Goal: Transaction & Acquisition: Purchase product/service

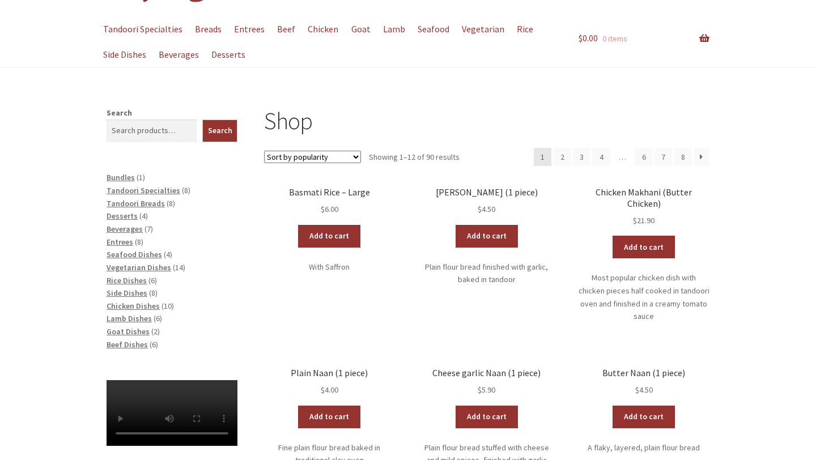
scroll to position [82, 0]
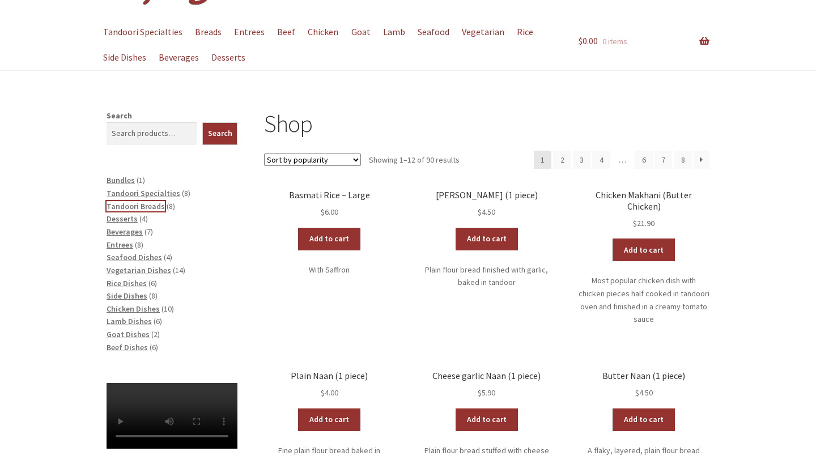
click at [139, 202] on span "Tandoori Breads" at bounding box center [136, 206] width 58 height 10
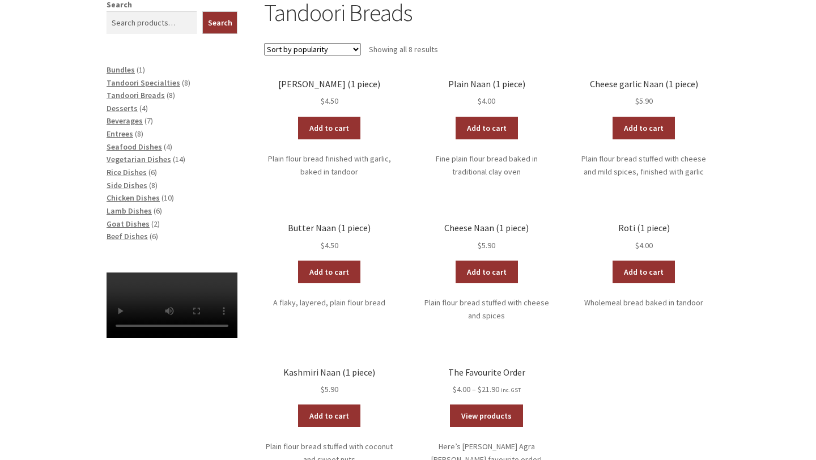
scroll to position [235, 0]
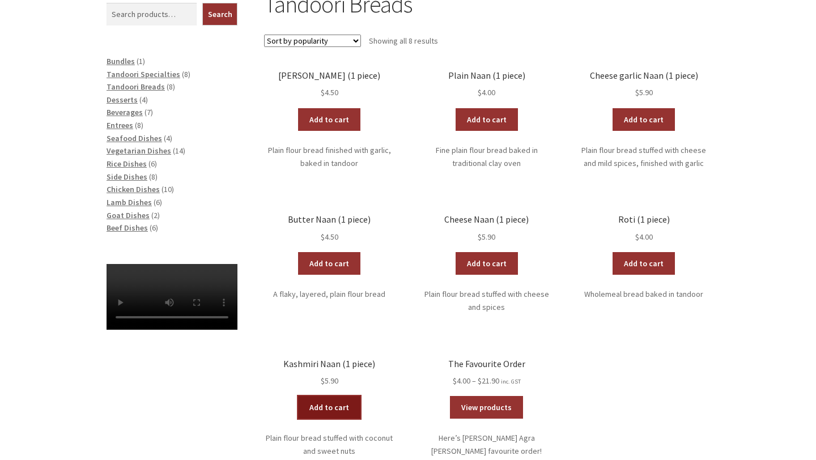
click at [324, 414] on link "Add to cart" at bounding box center [329, 407] width 62 height 23
click at [118, 126] on span "Entrees" at bounding box center [120, 125] width 27 height 10
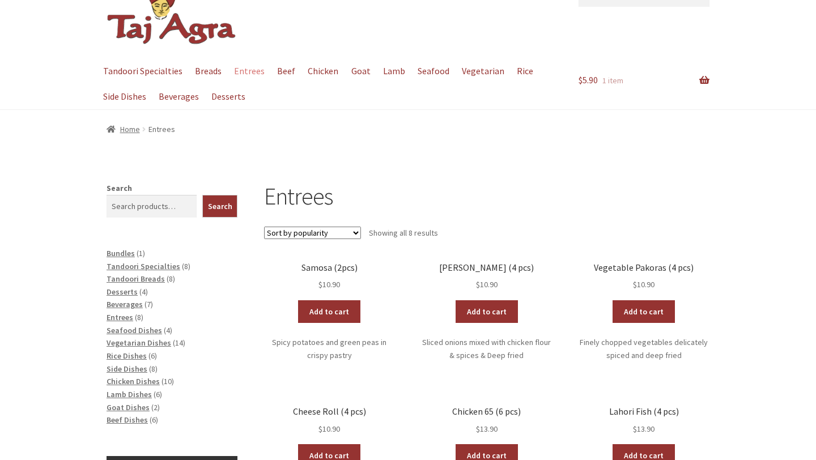
scroll to position [73, 0]
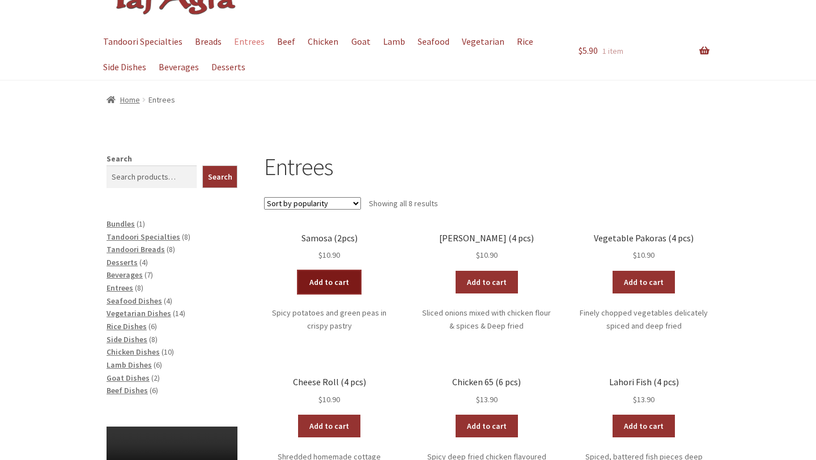
click at [326, 281] on link "Add to cart" at bounding box center [329, 282] width 62 height 23
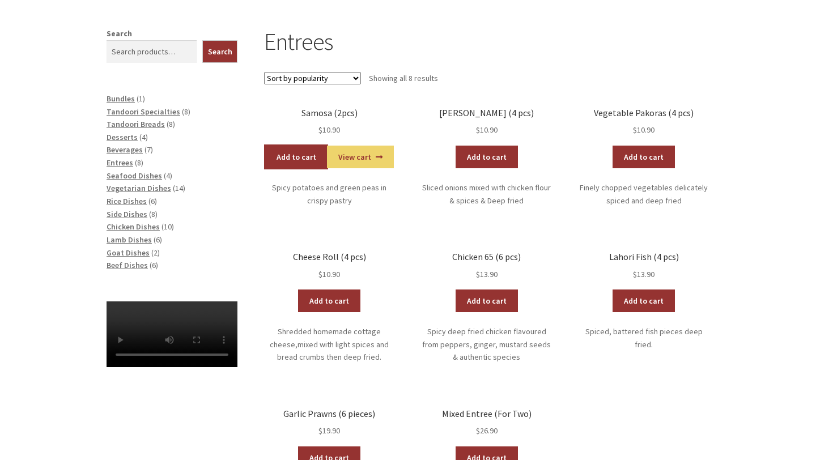
scroll to position [194, 0]
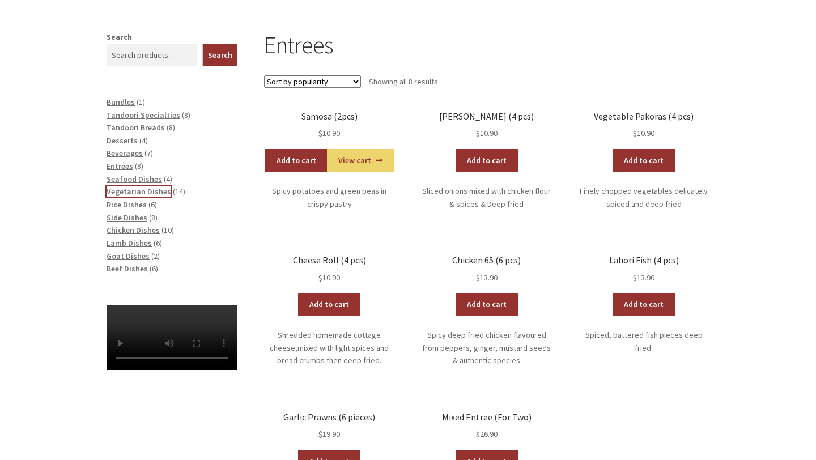
click at [129, 191] on span "Vegetarian Dishes" at bounding box center [139, 191] width 65 height 10
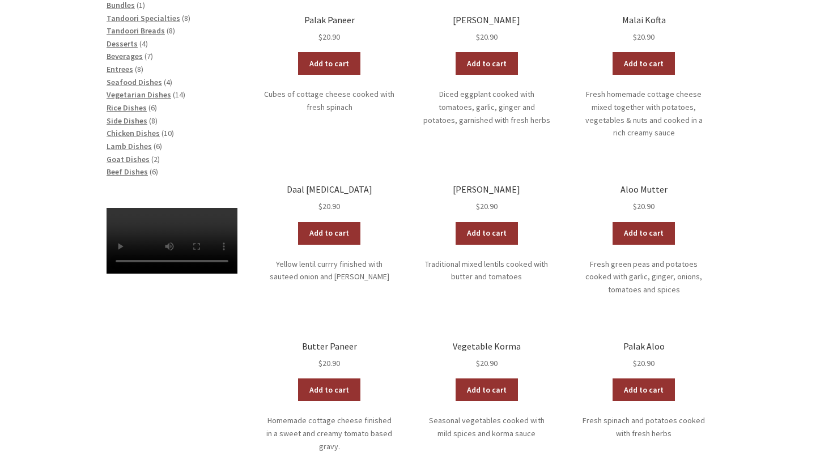
scroll to position [300, 0]
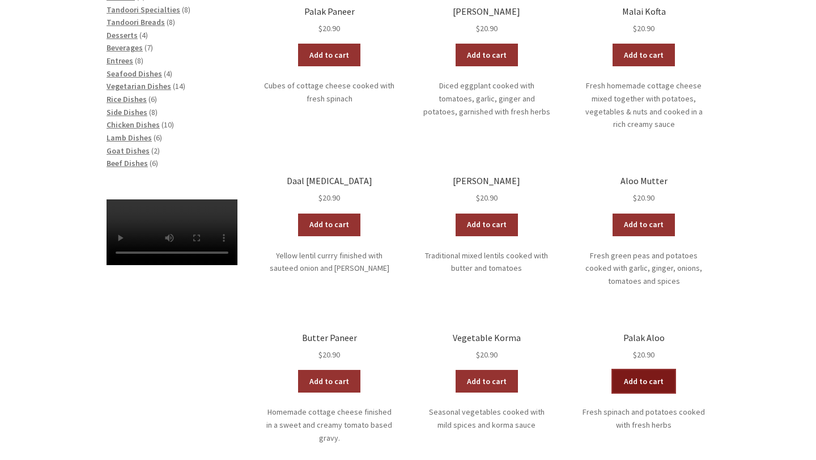
click at [644, 372] on link "Add to cart" at bounding box center [644, 381] width 62 height 23
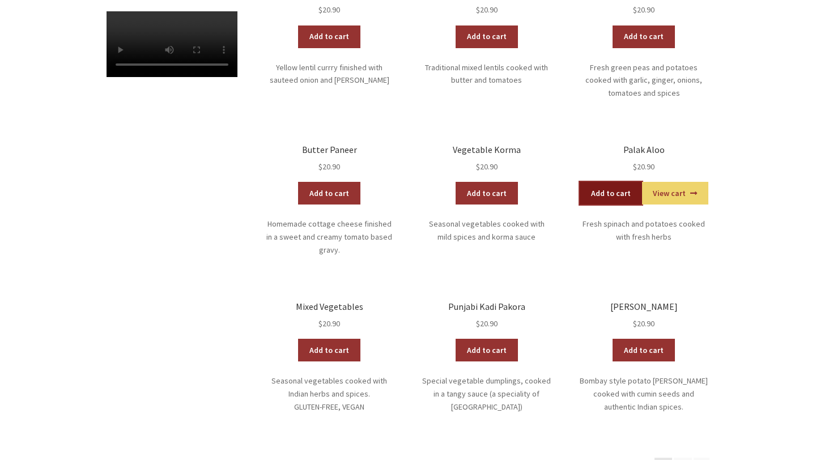
scroll to position [491, 0]
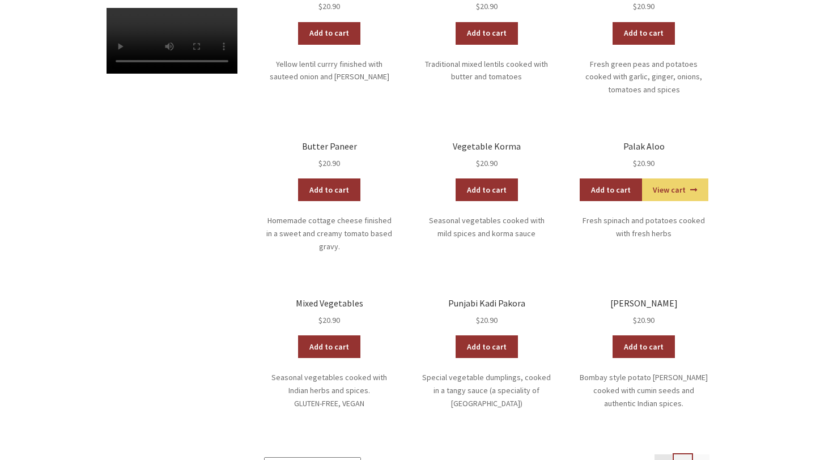
click at [684, 455] on link "2" at bounding box center [683, 464] width 18 height 18
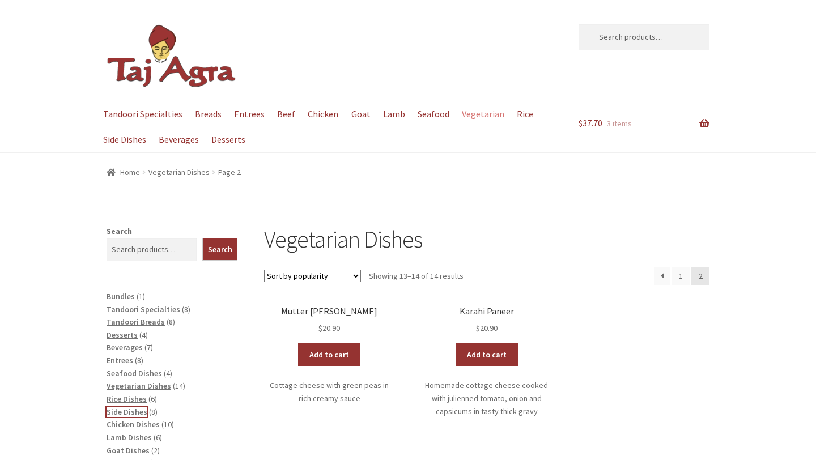
click at [121, 413] on span "Side Dishes" at bounding box center [127, 412] width 41 height 10
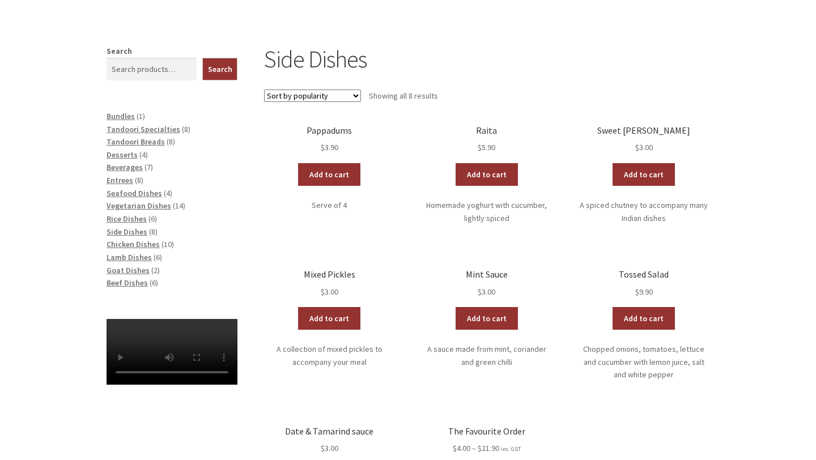
scroll to position [181, 0]
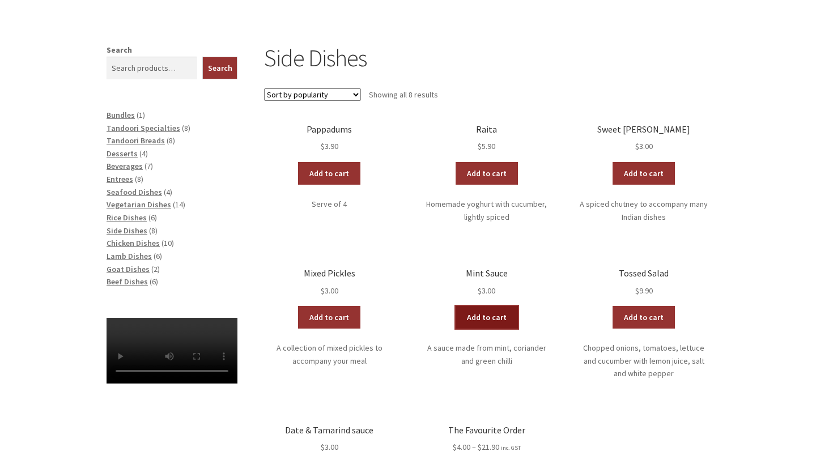
click at [503, 323] on link "Add to cart" at bounding box center [487, 317] width 62 height 23
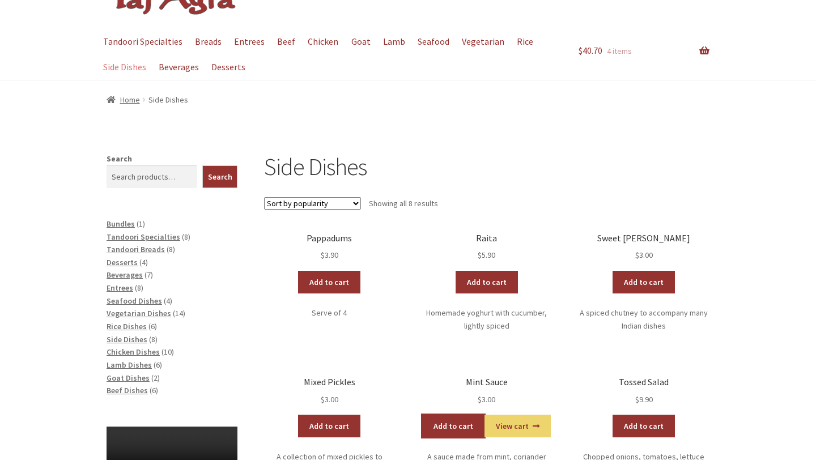
scroll to position [0, 0]
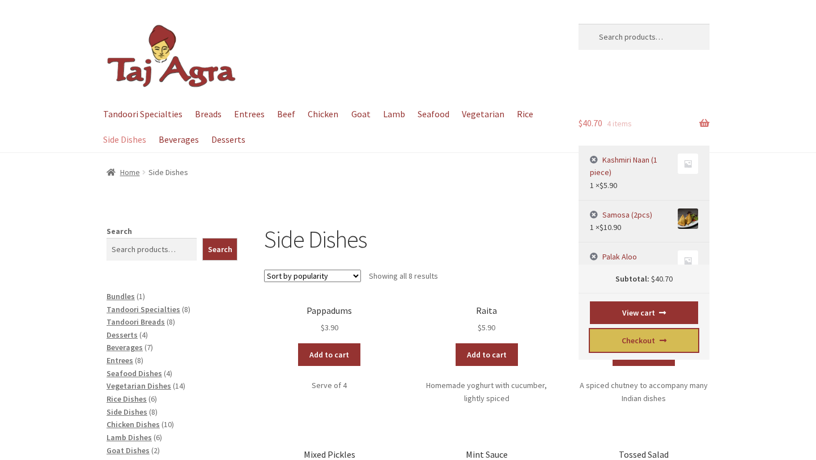
click at [637, 341] on link "Checkout" at bounding box center [644, 340] width 109 height 23
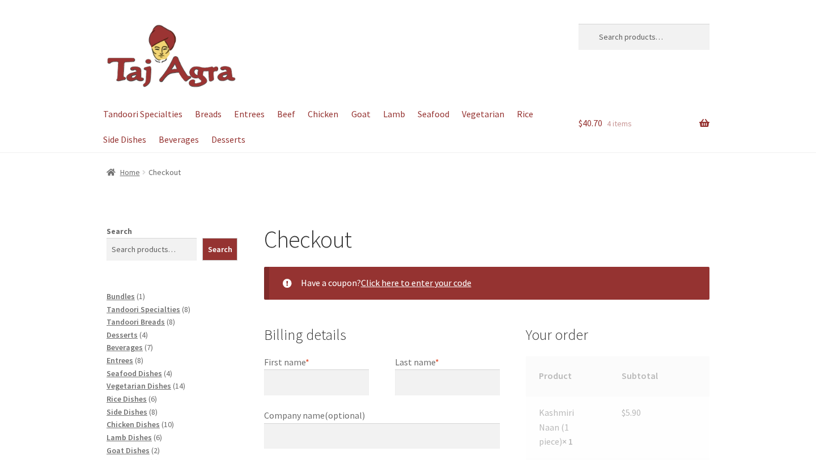
select select "ACT"
click at [312, 376] on input "First name *" at bounding box center [316, 383] width 105 height 26
type input "Isobel"
type input "[PERSON_NAME]"
type input "[STREET_ADDRESS]"
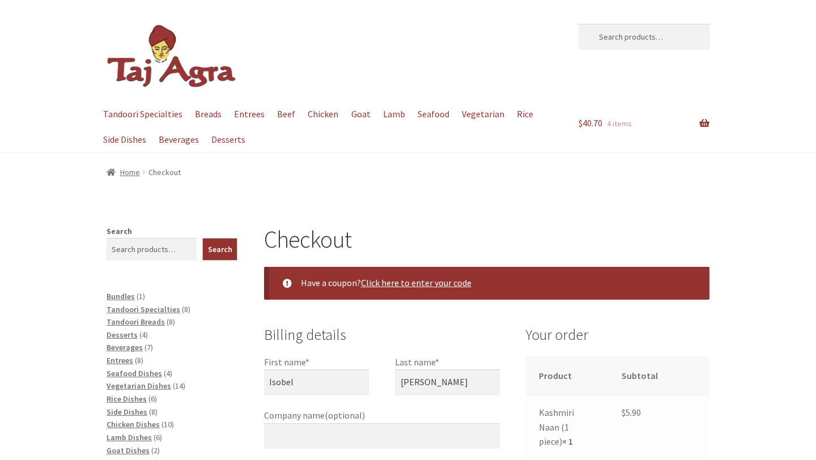
type input "[PERSON_NAME]"
type input "2602"
type input "[EMAIL_ADDRESS][DOMAIN_NAME]"
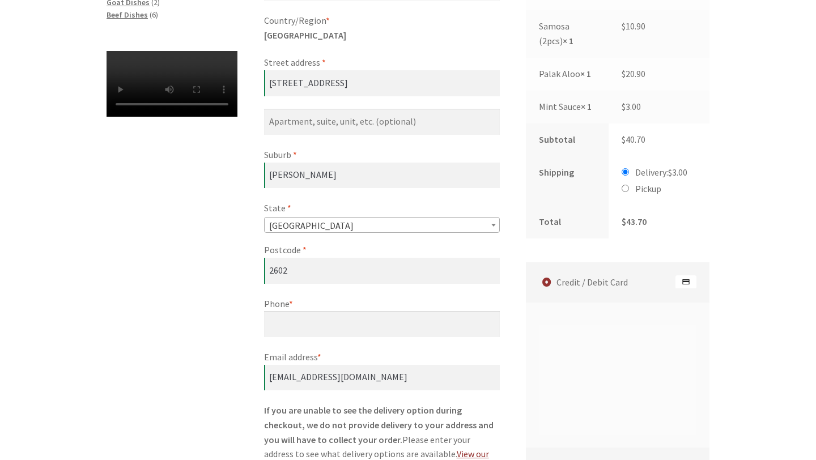
scroll to position [458, 0]
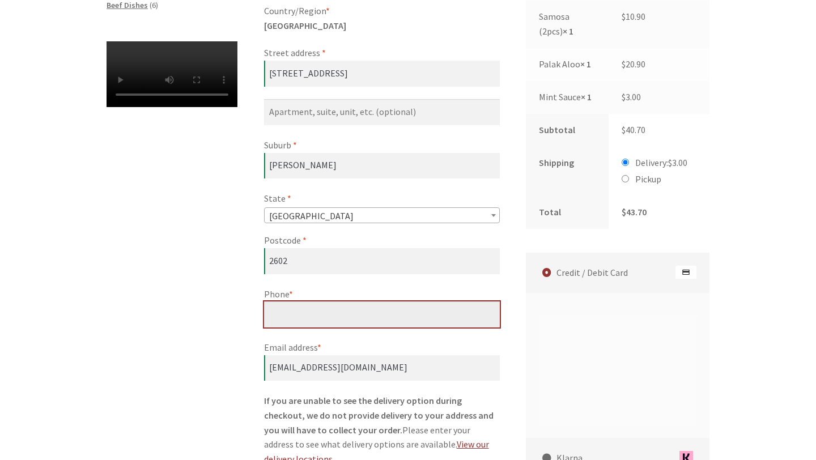
click at [376, 317] on input "Phone *" at bounding box center [382, 315] width 236 height 26
type input "[PHONE_NUMBER]"
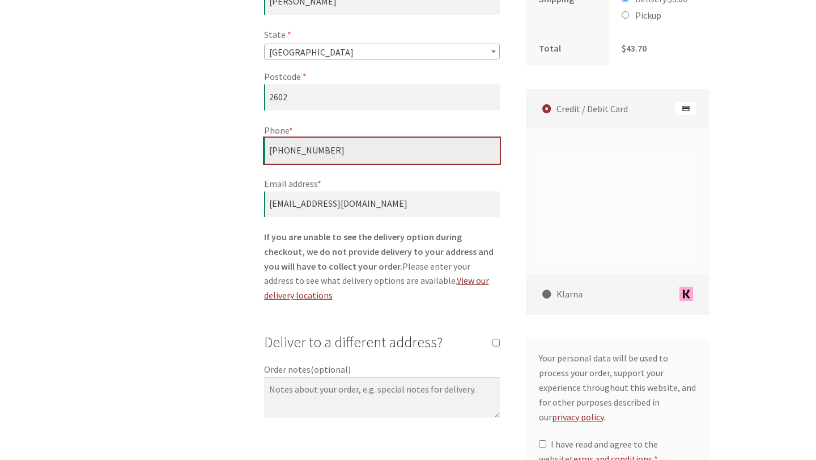
scroll to position [622, 0]
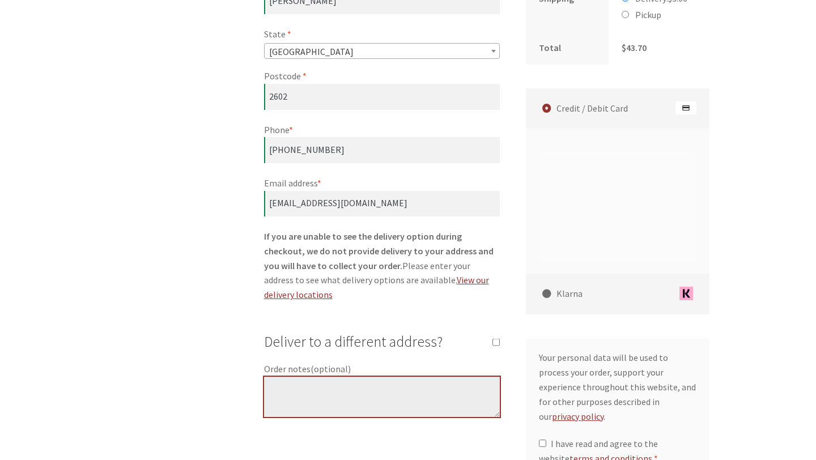
click at [371, 378] on textarea "Order notes (optional)" at bounding box center [382, 397] width 236 height 41
type textarea "please call on arrival. thank you"
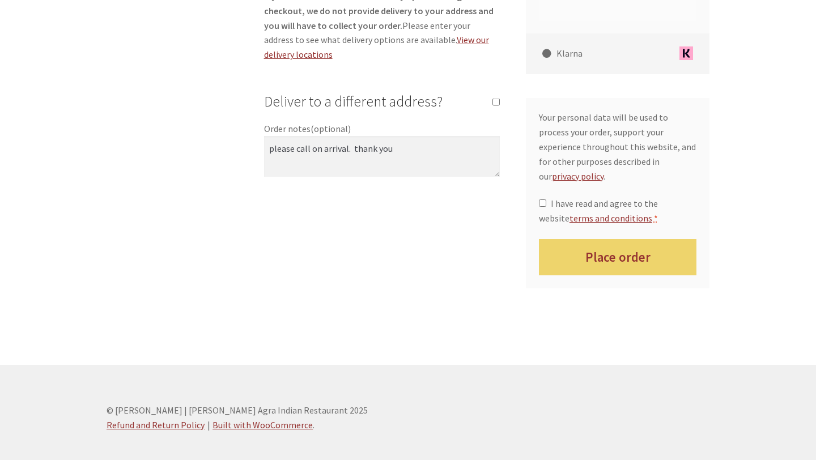
scroll to position [864, 0]
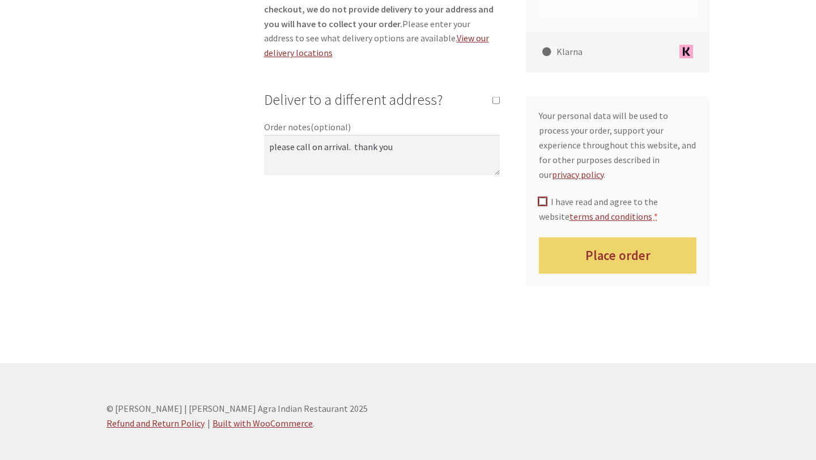
click at [541, 198] on input "I have read and agree to the website terms and conditions *" at bounding box center [542, 201] width 7 height 7
checkbox input "true"
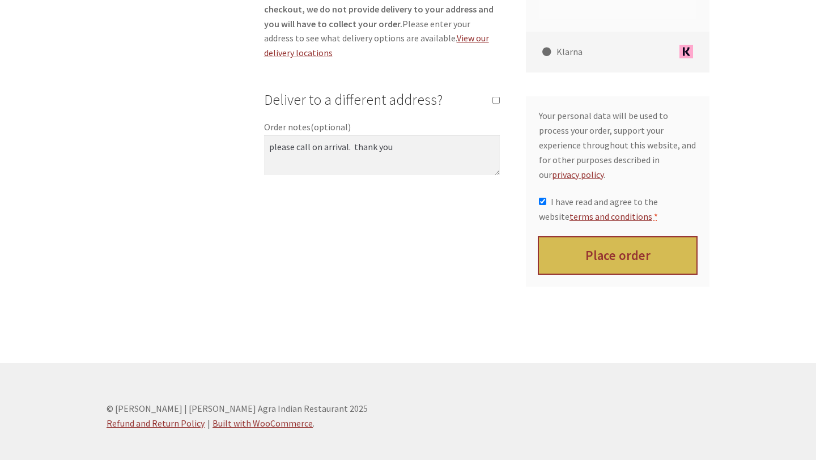
click at [608, 238] on button "Place order" at bounding box center [618, 256] width 158 height 37
